Goal: Task Accomplishment & Management: Use online tool/utility

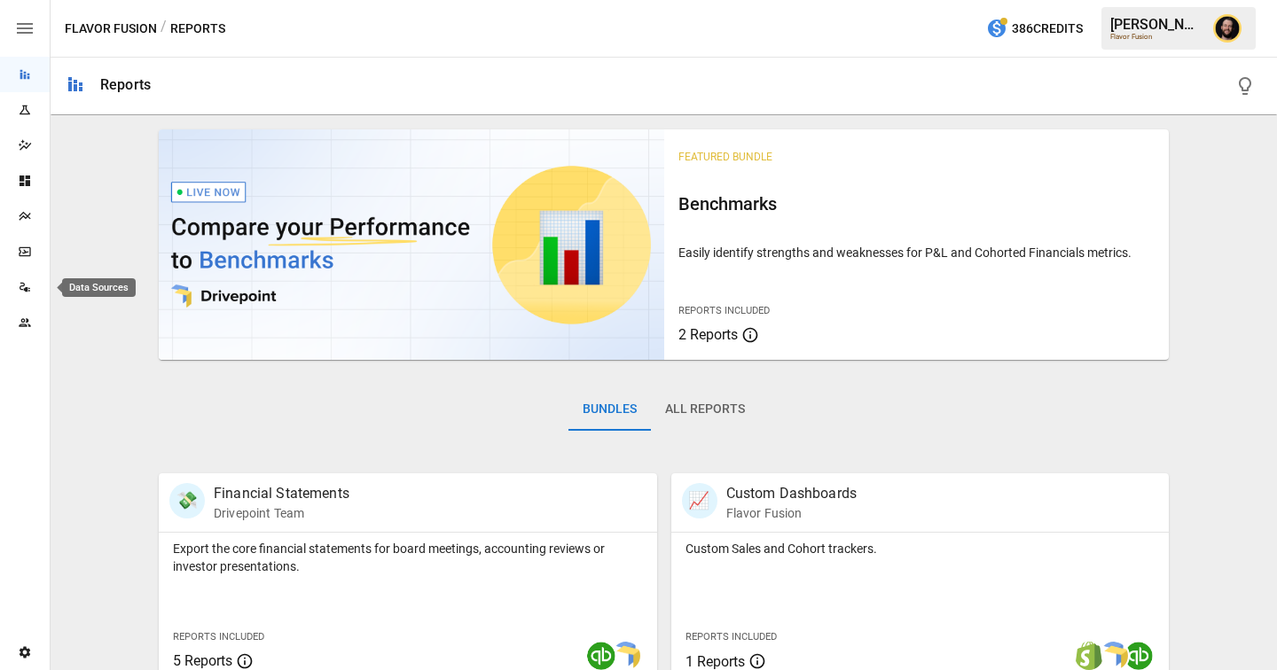
click at [37, 286] on div "Data Sources" at bounding box center [25, 287] width 50 height 14
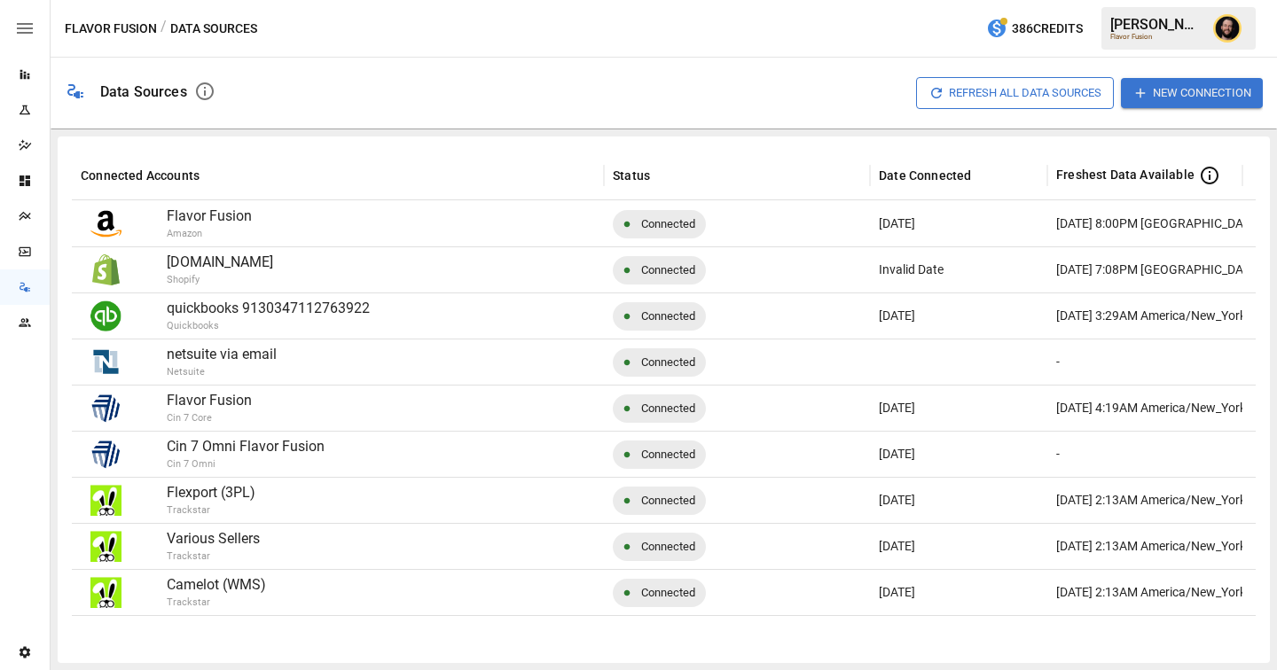
click at [1189, 86] on button "New Connection" at bounding box center [1191, 92] width 142 height 29
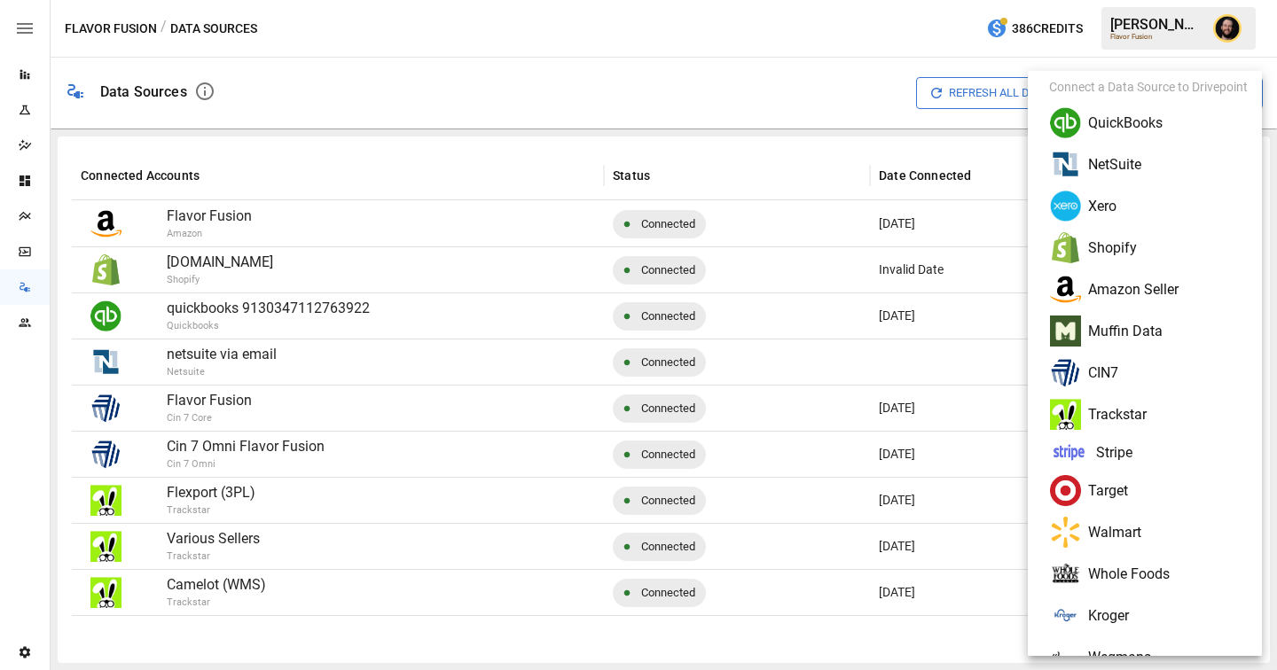
click at [1118, 245] on li "Shopify" at bounding box center [1152, 248] width 234 height 42
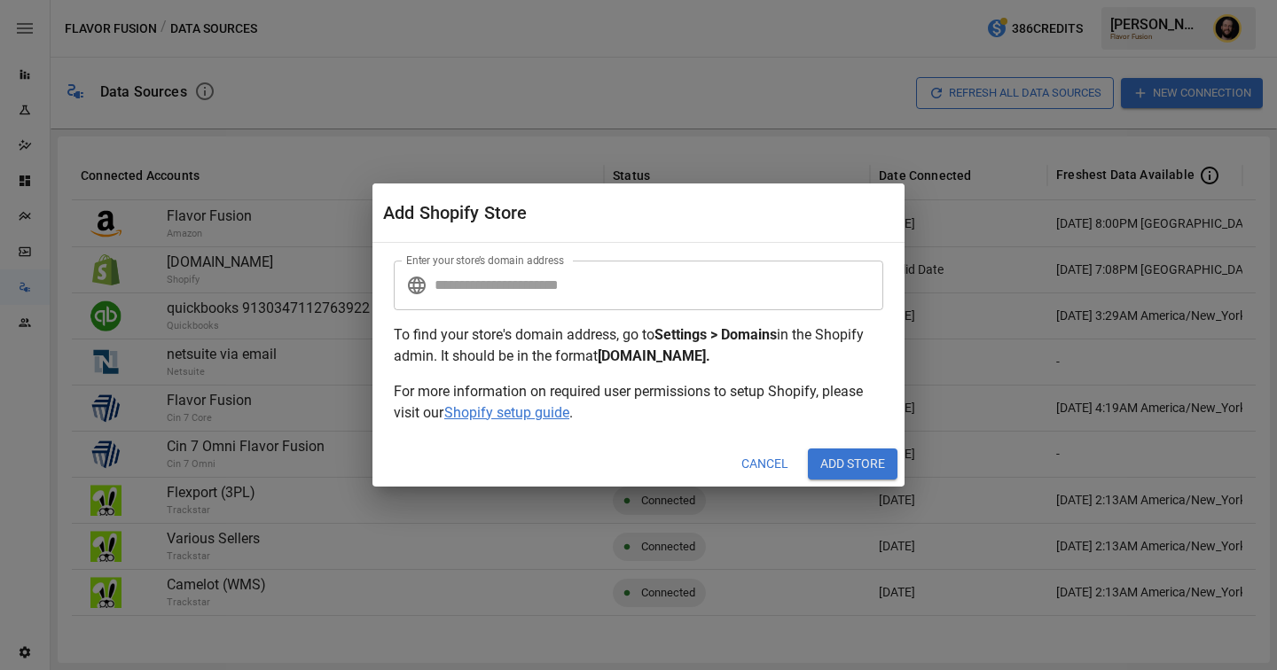
click at [501, 290] on input "Enter your store’s domain address" at bounding box center [658, 286] width 449 height 50
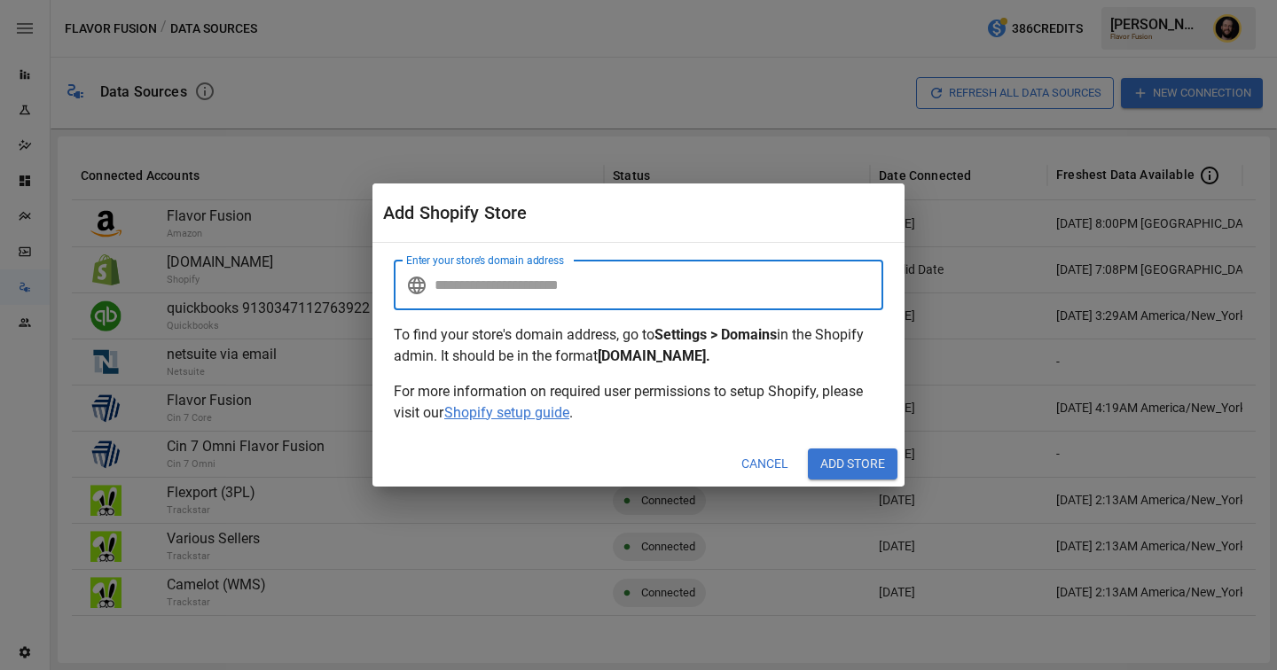
click at [762, 465] on button "Cancel" at bounding box center [765, 465] width 72 height 32
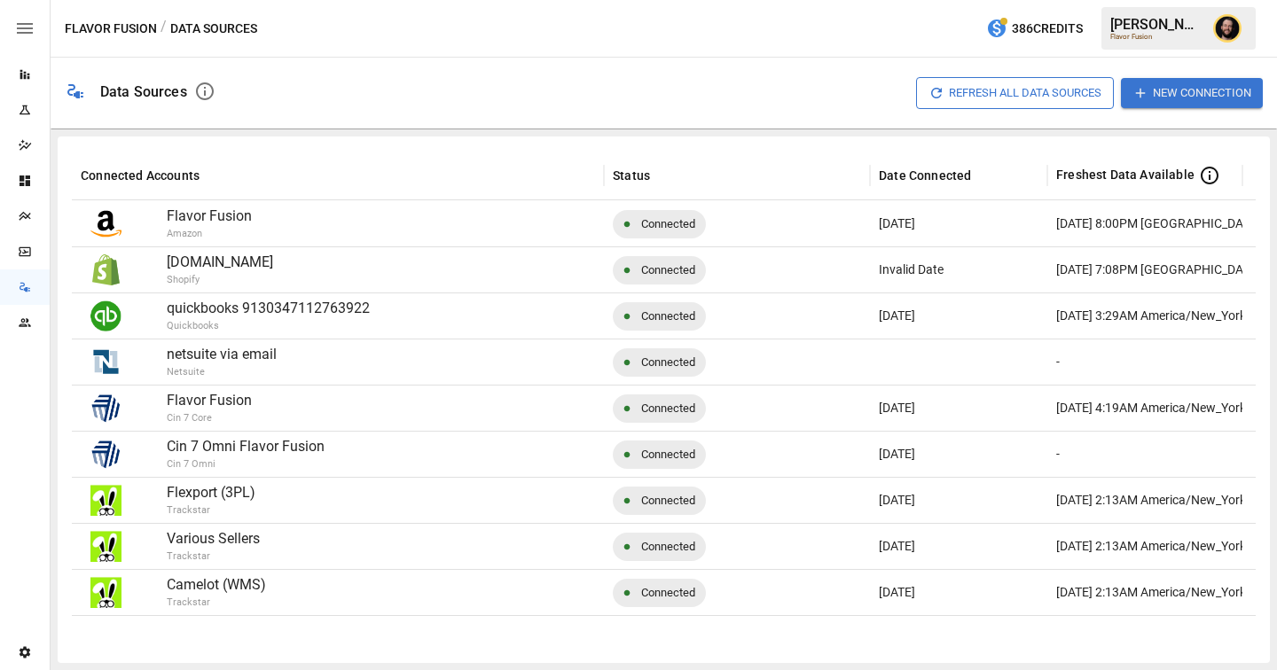
click at [1164, 98] on button "New Connection" at bounding box center [1191, 92] width 142 height 29
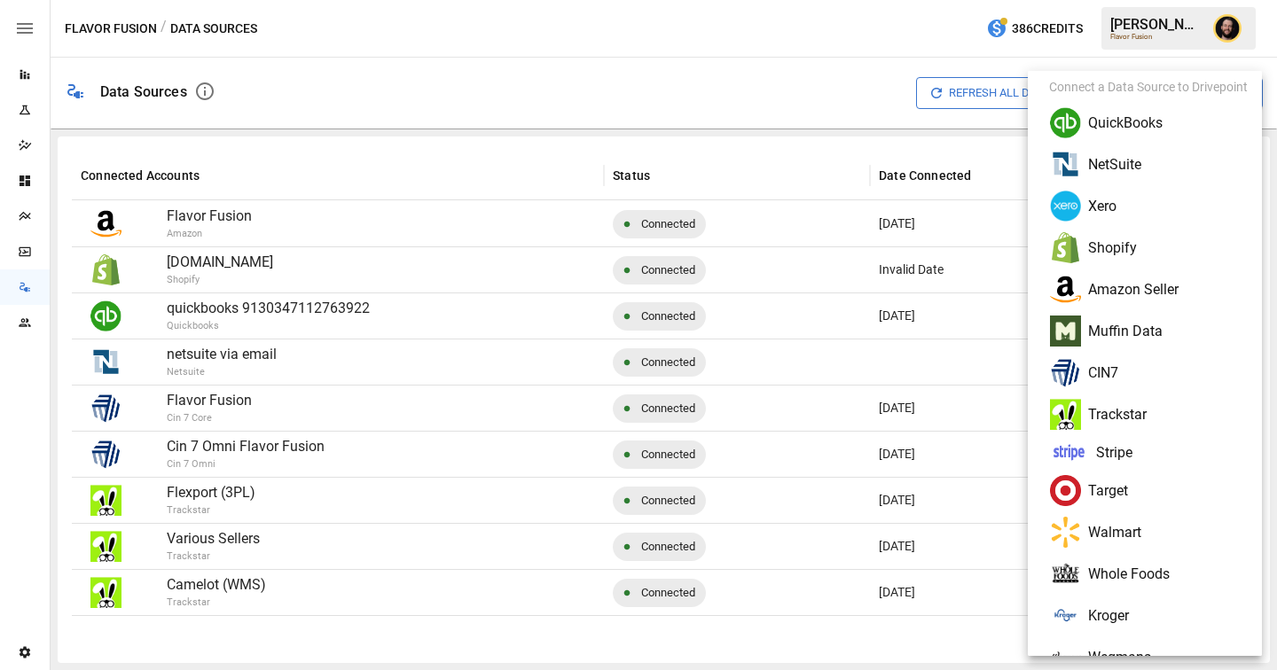
click at [1118, 119] on li "QuickBooks" at bounding box center [1152, 123] width 234 height 42
